Goal: Task Accomplishment & Management: Manage account settings

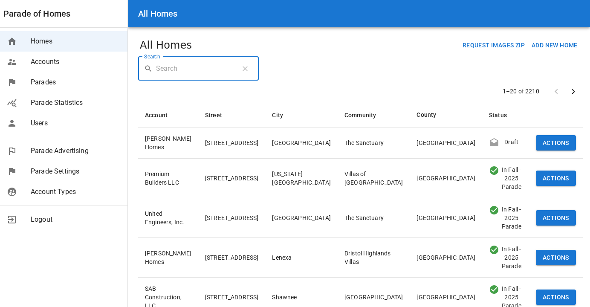
click at [194, 72] on input "Search" at bounding box center [195, 69] width 78 height 24
click at [42, 125] on span "Users" at bounding box center [76, 123] width 90 height 10
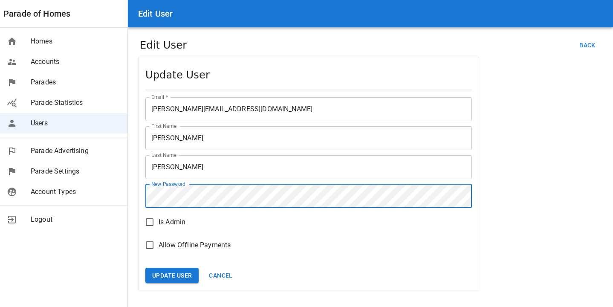
click at [100, 193] on div "Edit User Parade of Homes Homes Accounts Parades Parade Statistics Users Parade…" at bounding box center [306, 153] width 613 height 307
click at [153, 279] on button "Update User" at bounding box center [171, 276] width 53 height 16
